Goal: Browse casually

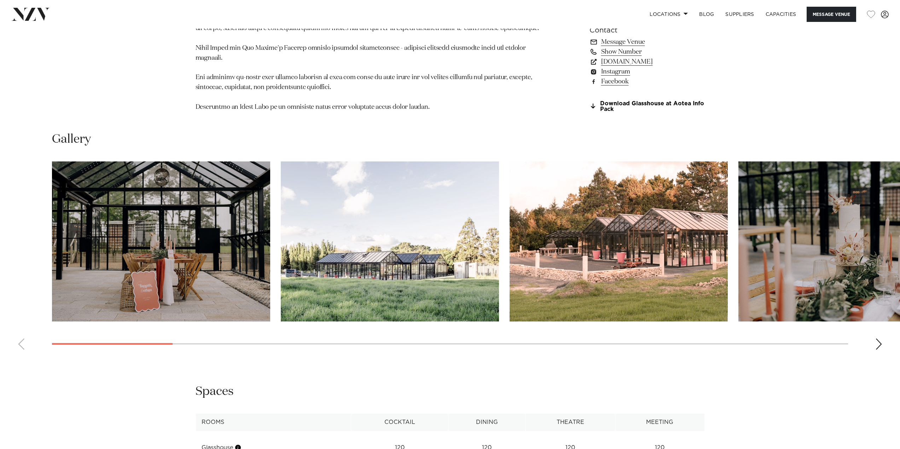
scroll to position [742, 0]
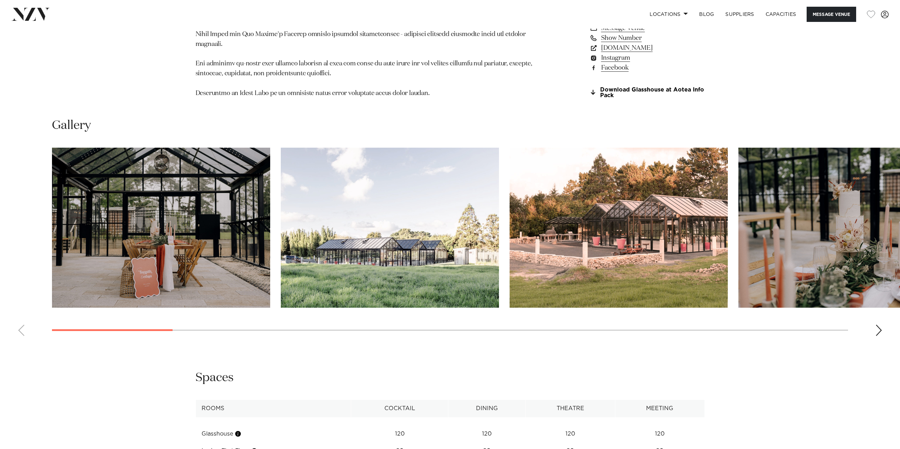
click at [879, 325] on div "Next slide" at bounding box center [878, 330] width 7 height 11
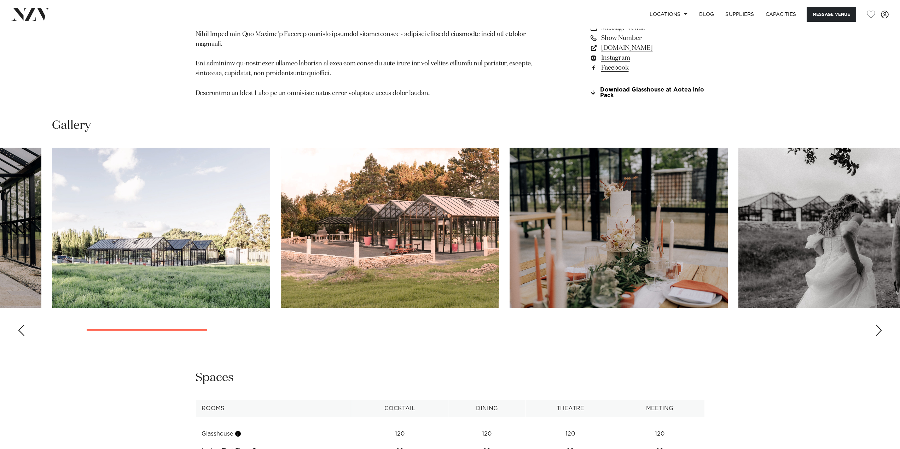
click at [879, 325] on div "Next slide" at bounding box center [878, 330] width 7 height 11
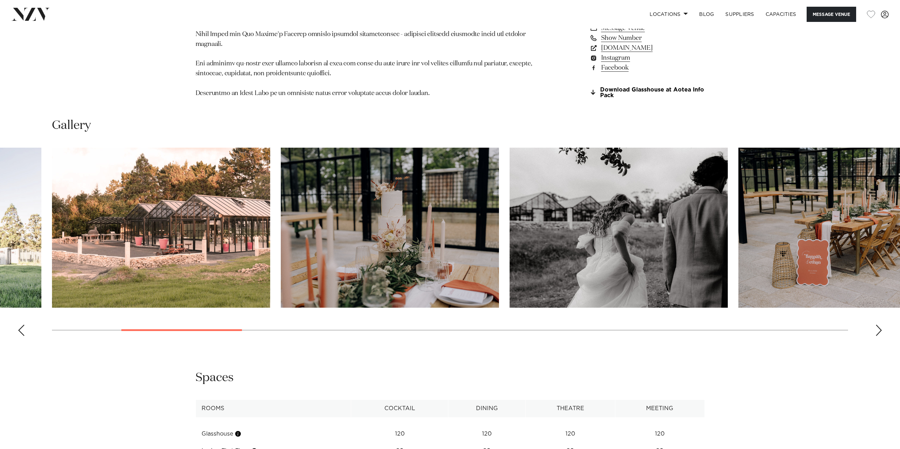
click at [879, 325] on div "Next slide" at bounding box center [878, 330] width 7 height 11
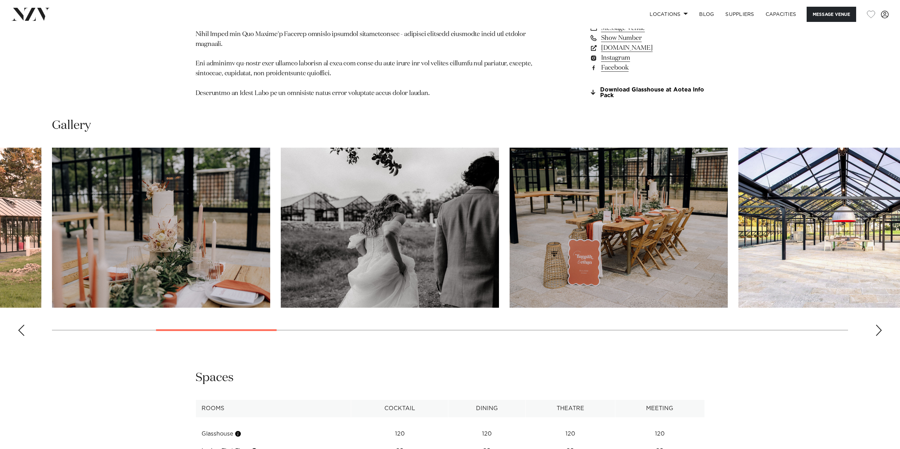
click at [879, 326] on div "Next slide" at bounding box center [878, 330] width 7 height 11
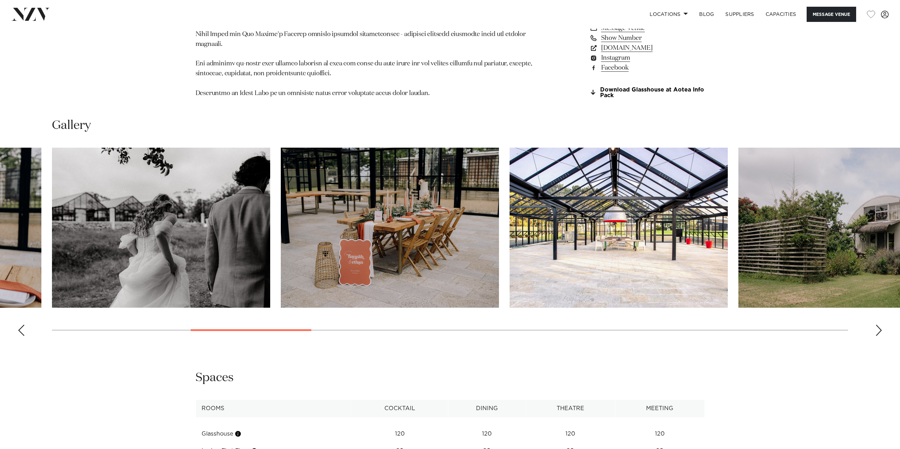
click at [879, 326] on div "Next slide" at bounding box center [878, 330] width 7 height 11
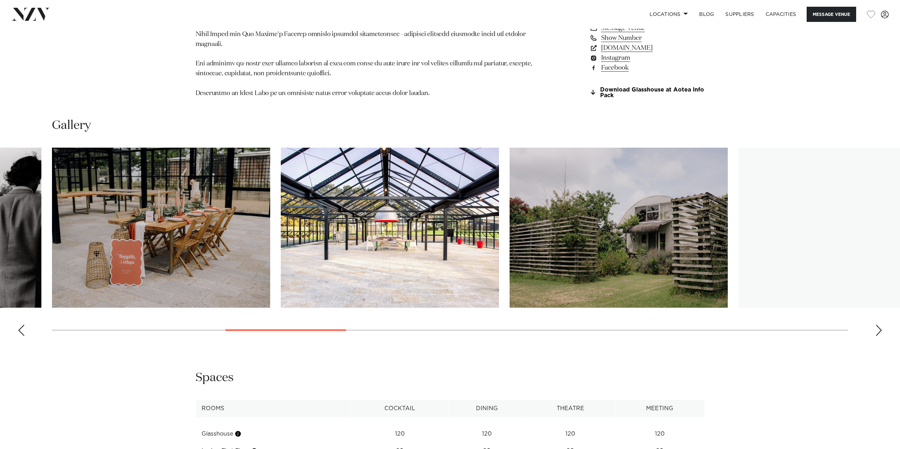
click at [879, 326] on div "Next slide" at bounding box center [878, 330] width 7 height 11
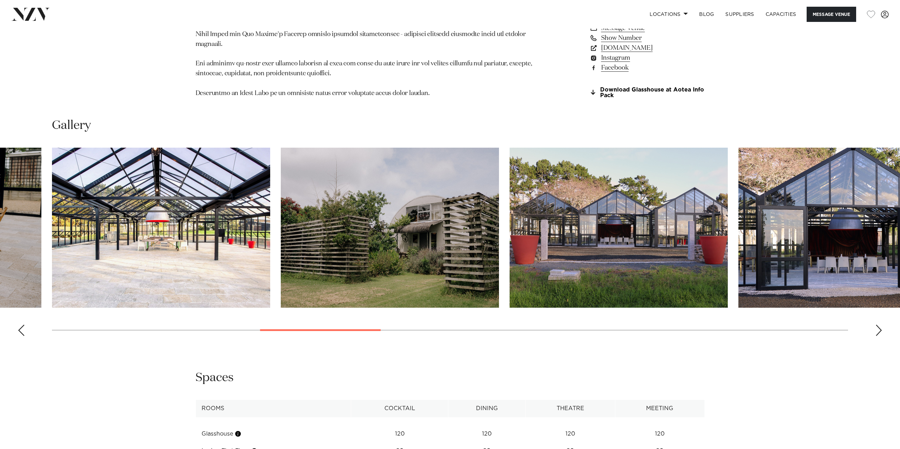
click at [879, 326] on div "Next slide" at bounding box center [878, 330] width 7 height 11
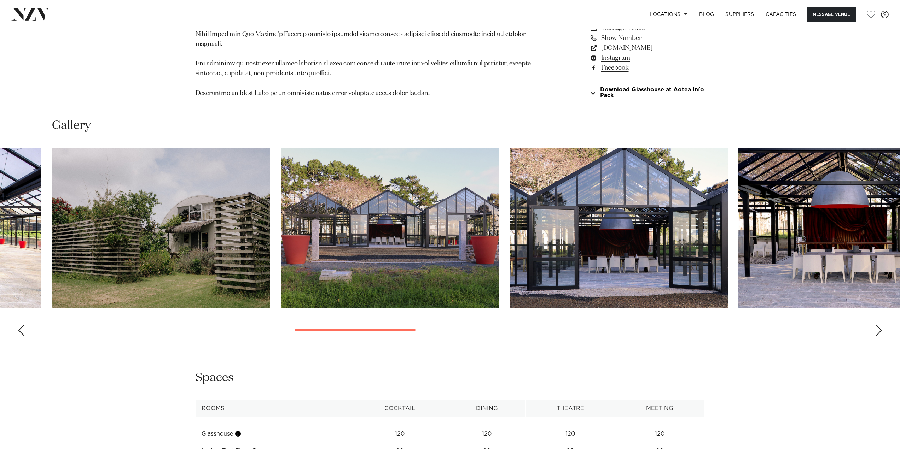
click at [879, 326] on div "Next slide" at bounding box center [878, 330] width 7 height 11
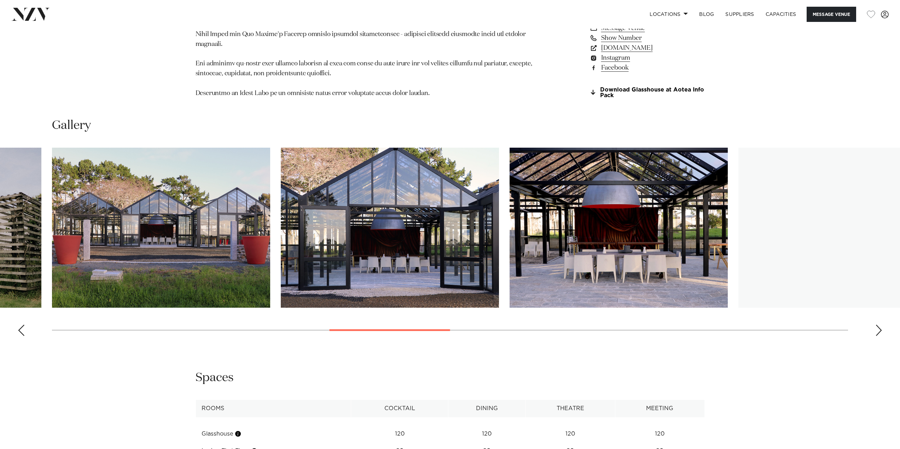
click at [879, 326] on div "Next slide" at bounding box center [878, 330] width 7 height 11
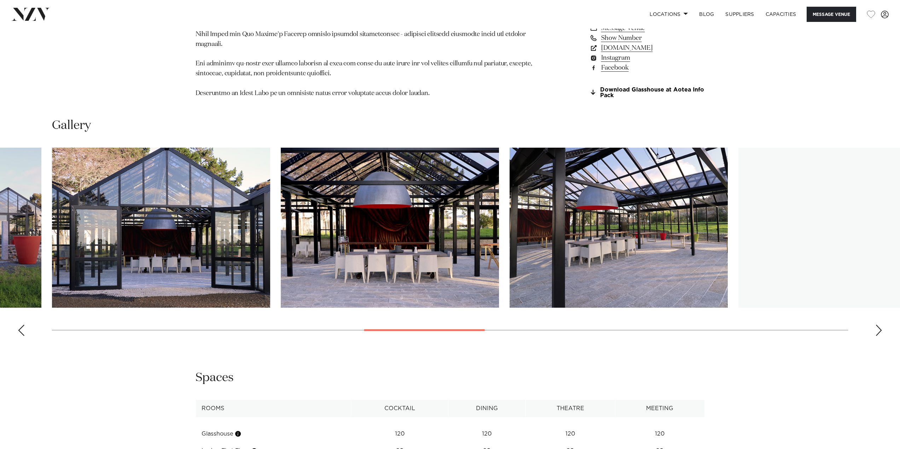
click at [879, 326] on div "Next slide" at bounding box center [878, 330] width 7 height 11
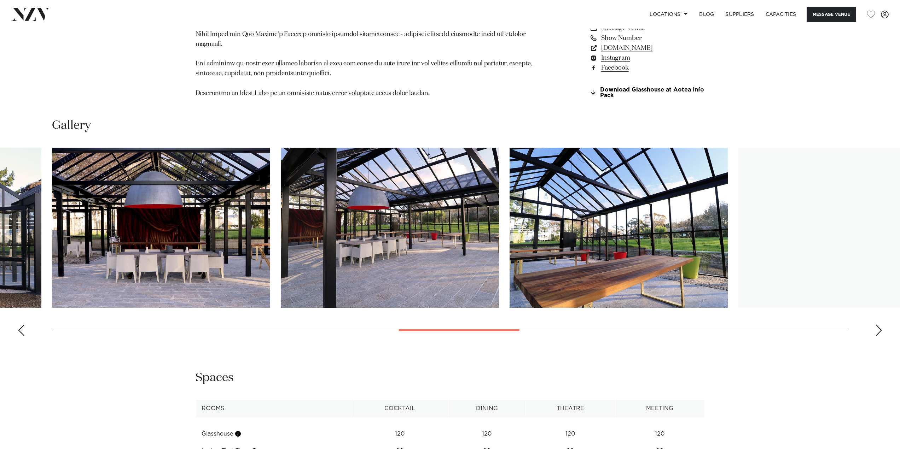
click at [879, 326] on div "Next slide" at bounding box center [878, 330] width 7 height 11
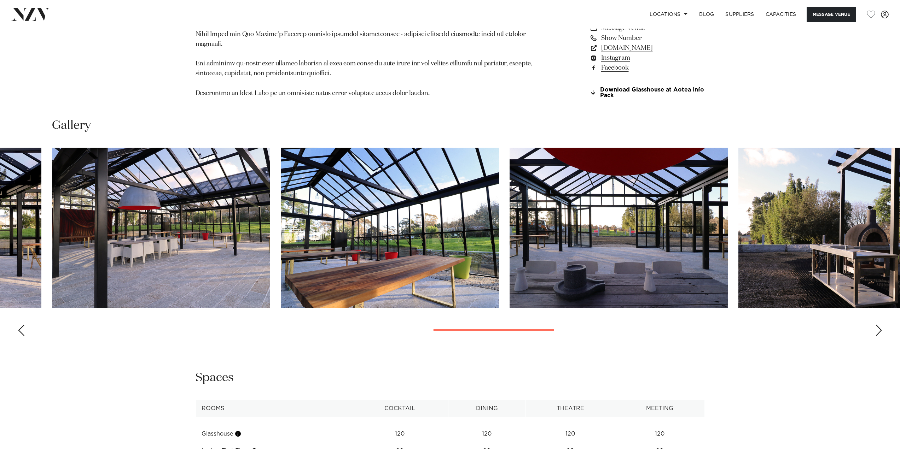
click at [879, 326] on div "Next slide" at bounding box center [878, 330] width 7 height 11
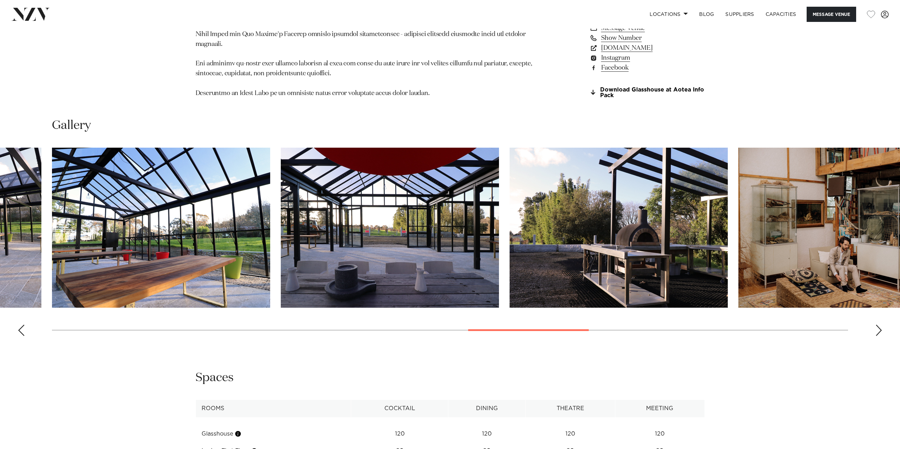
click at [879, 326] on div "Next slide" at bounding box center [878, 330] width 7 height 11
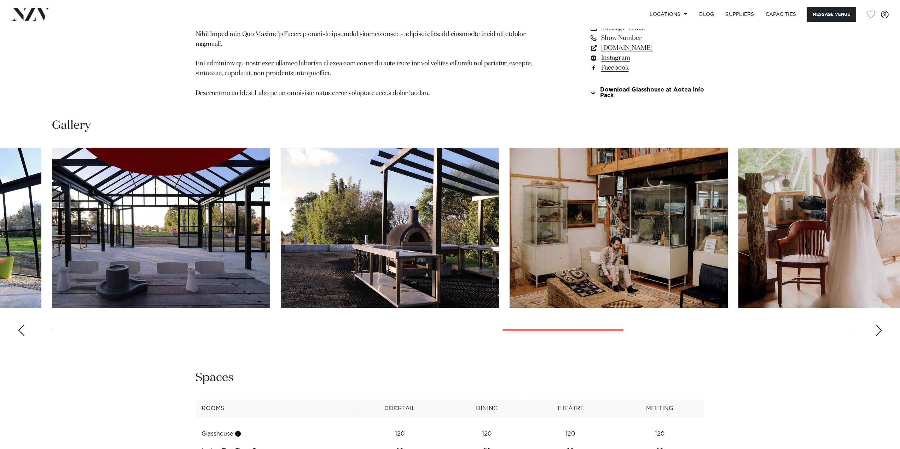
click at [879, 326] on div "Next slide" at bounding box center [878, 330] width 7 height 11
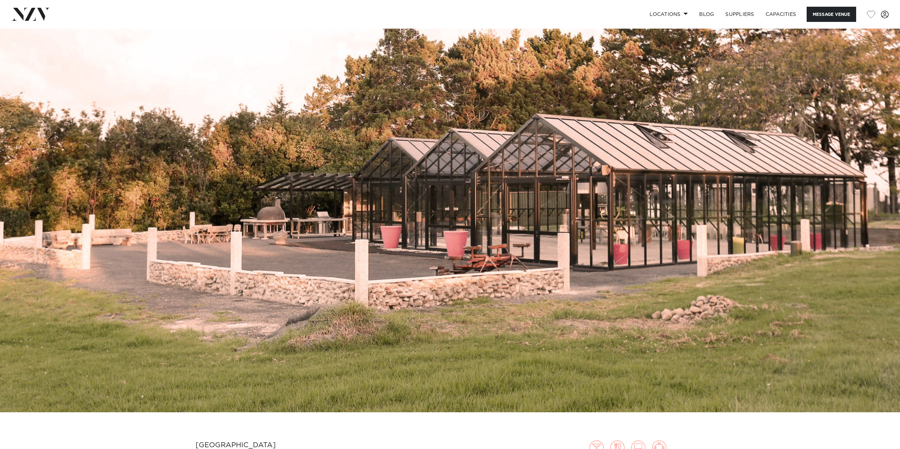
scroll to position [0, 0]
